Goal: Navigation & Orientation: Find specific page/section

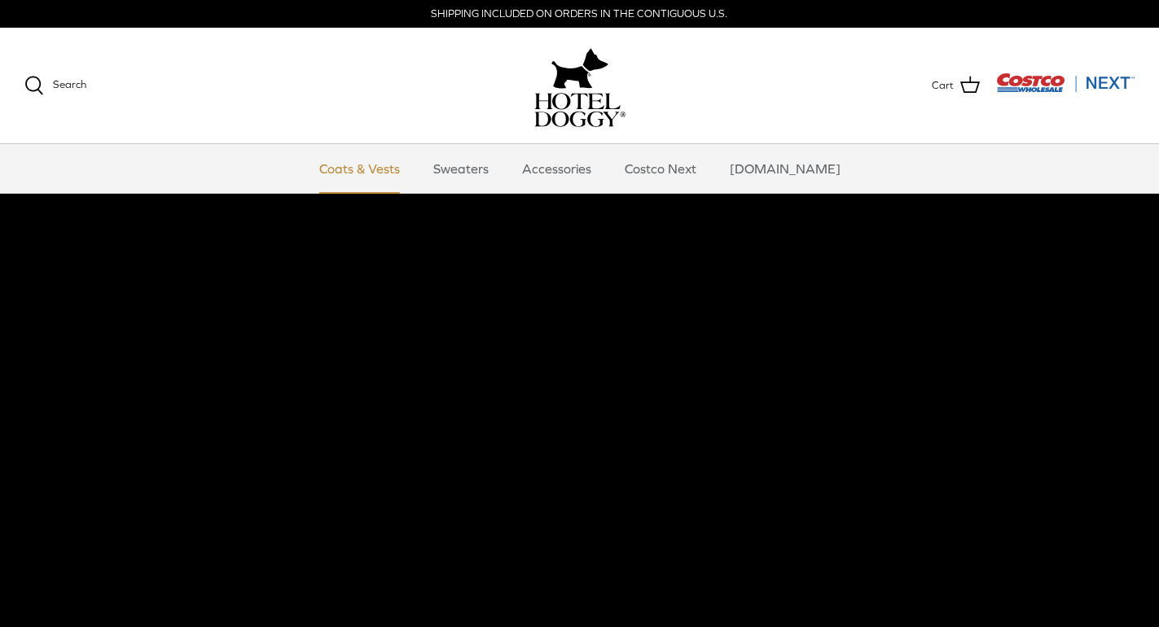
click at [401, 172] on link "Coats & Vests" at bounding box center [360, 168] width 110 height 49
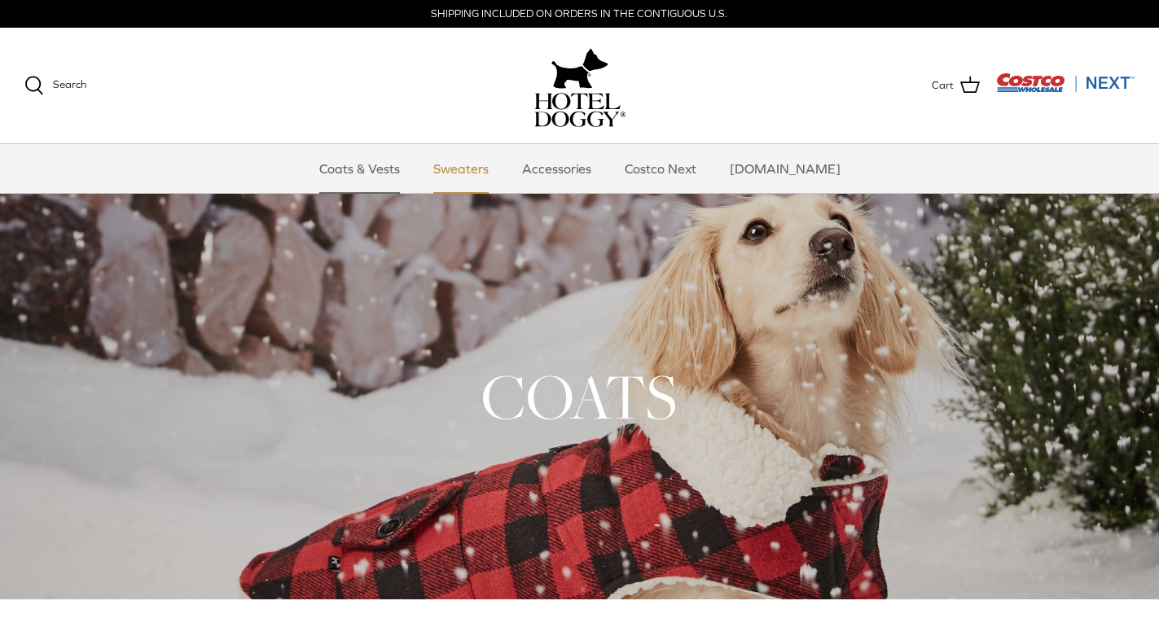
click at [478, 172] on link "Sweaters" at bounding box center [461, 168] width 85 height 49
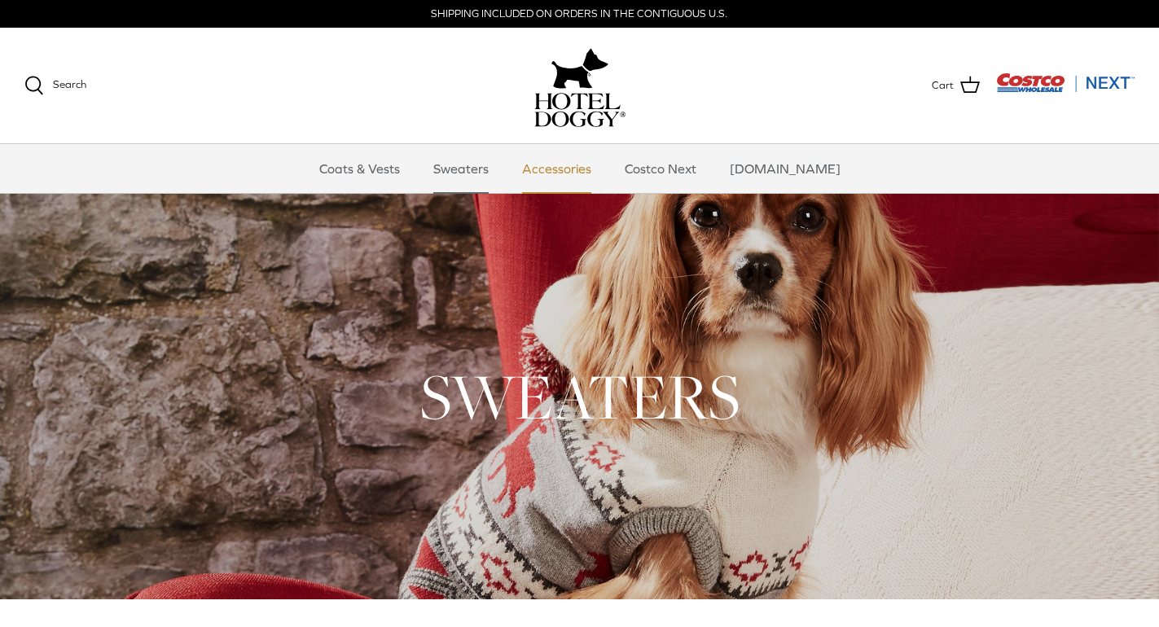
click at [601, 169] on link "Accessories" at bounding box center [556, 168] width 99 height 49
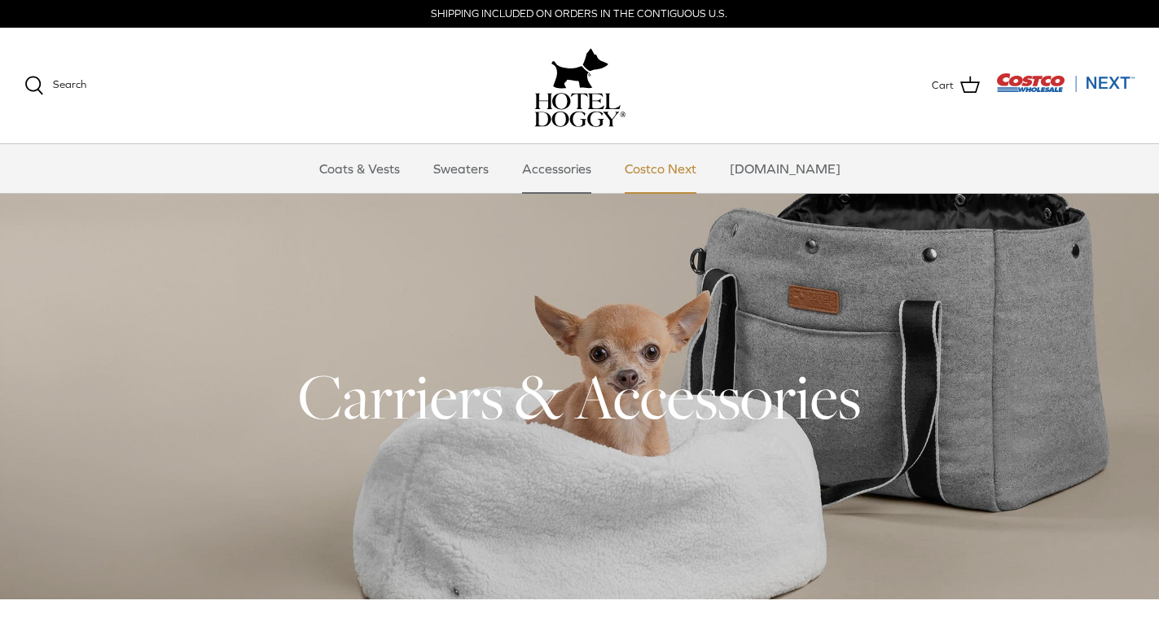
click at [702, 167] on link "Costco Next" at bounding box center [660, 168] width 101 height 49
